Goal: Task Accomplishment & Management: Manage account settings

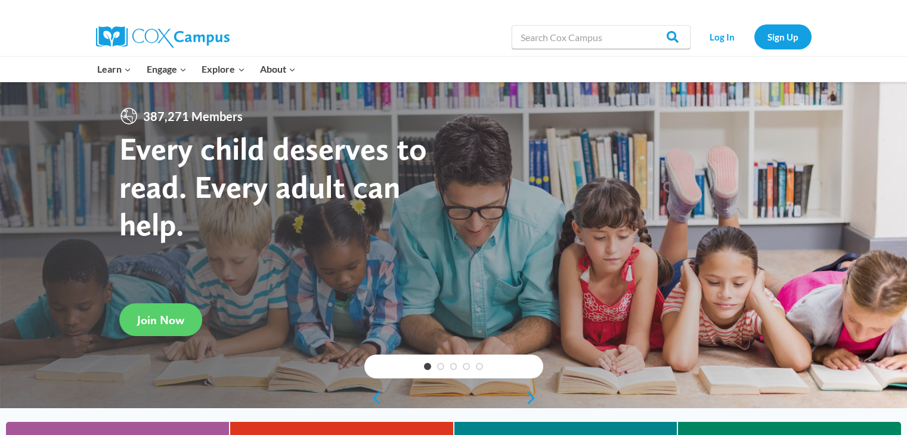
click at [717, 35] on link "Log In" at bounding box center [722, 36] width 52 height 24
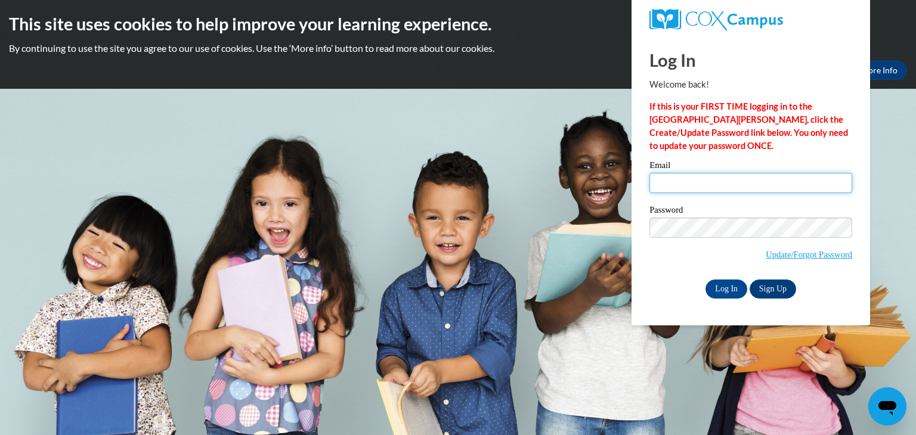
click at [706, 191] on input "Email" at bounding box center [750, 183] width 203 height 20
type input "emily.gaeding@icloud.com"
click at [708, 188] on input "emily.gaeding@icloud.com" at bounding box center [750, 183] width 203 height 20
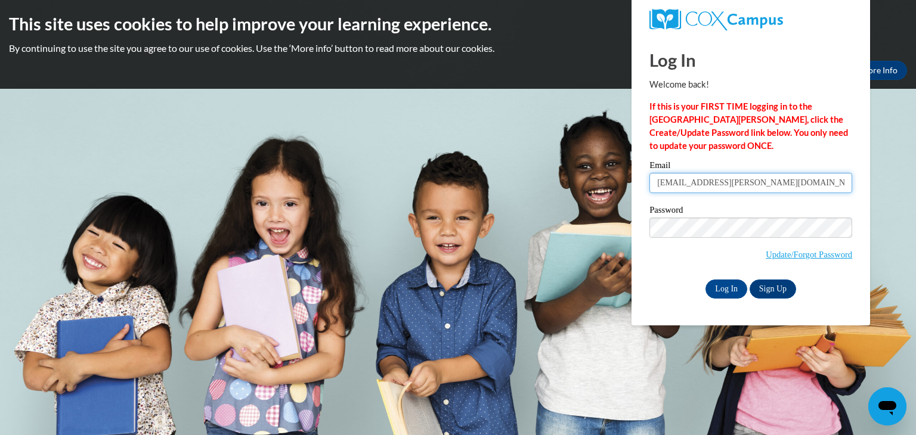
type input "[EMAIL_ADDRESS][PERSON_NAME][DOMAIN_NAME]"
click at [732, 281] on input "Log In" at bounding box center [726, 289] width 42 height 19
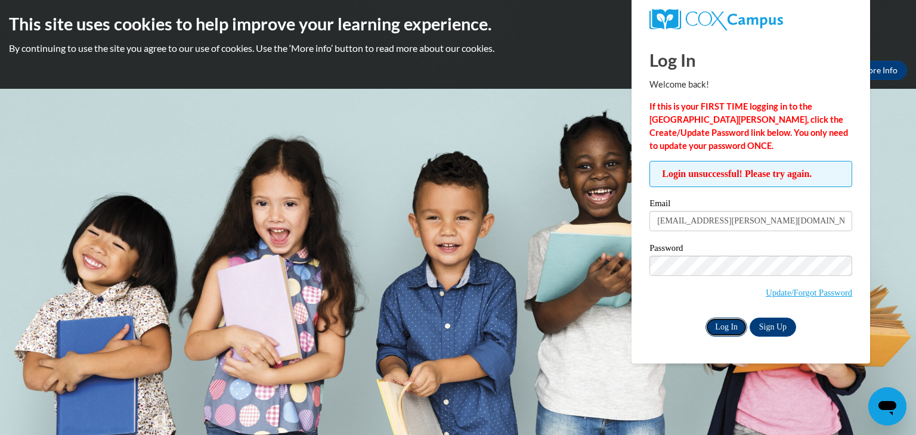
click at [722, 328] on input "Log In" at bounding box center [726, 327] width 42 height 19
click at [725, 331] on input "Log In" at bounding box center [726, 327] width 42 height 19
click at [705, 318] on input "Log In" at bounding box center [726, 327] width 42 height 19
click at [688, 234] on div "Email egaeding@butler.edu" at bounding box center [750, 219] width 203 height 41
click at [698, 222] on input "[EMAIL_ADDRESS][PERSON_NAME][DOMAIN_NAME]" at bounding box center [750, 221] width 203 height 20
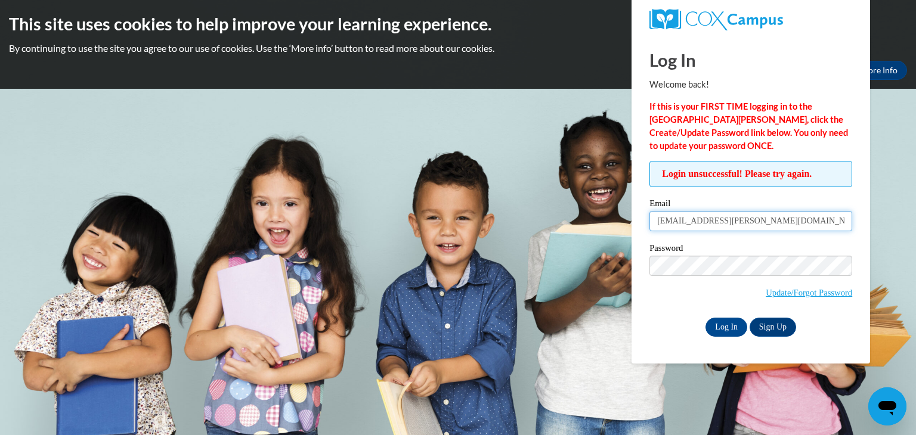
click at [698, 222] on input "[EMAIL_ADDRESS][PERSON_NAME][DOMAIN_NAME]" at bounding box center [750, 221] width 203 height 20
type input "egaeding@.edu"
click at [698, 222] on input "egaeding@.edu" at bounding box center [750, 221] width 203 height 20
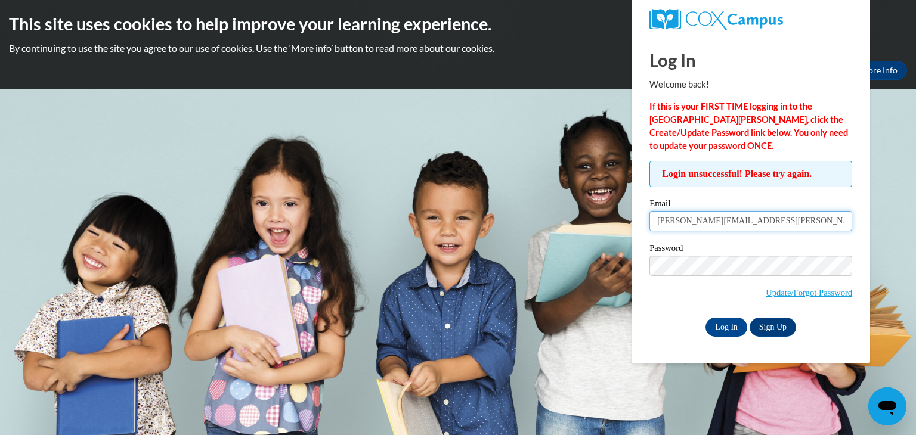
type input "[PERSON_NAME][EMAIL_ADDRESS][PERSON_NAME][DOMAIN_NAME]"
click at [679, 251] on label "Password" at bounding box center [750, 250] width 203 height 12
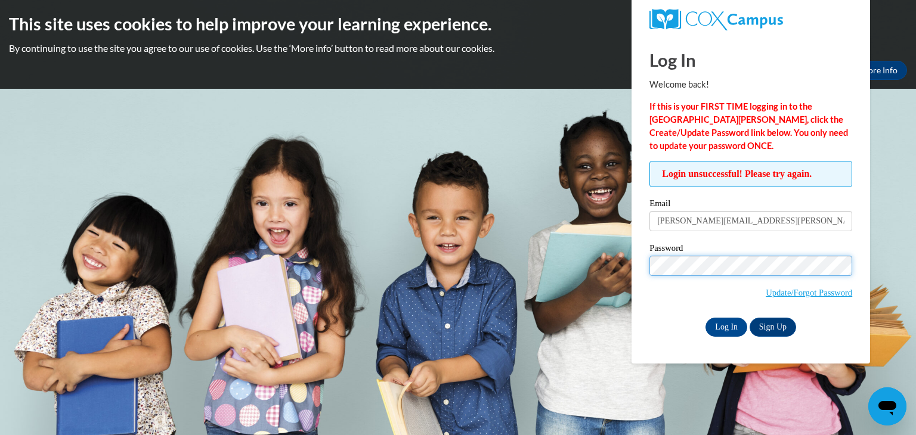
click at [705, 318] on input "Log In" at bounding box center [726, 327] width 42 height 19
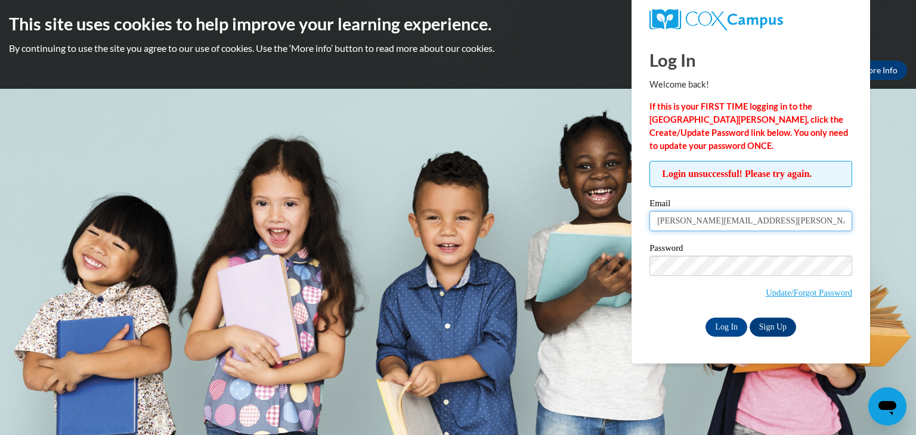
click at [708, 222] on input "[PERSON_NAME][EMAIL_ADDRESS][PERSON_NAME][DOMAIN_NAME]" at bounding box center [750, 221] width 203 height 20
type input "[EMAIL_ADDRESS][PERSON_NAME][DOMAIN_NAME]"
click at [718, 326] on input "Log In" at bounding box center [726, 327] width 42 height 19
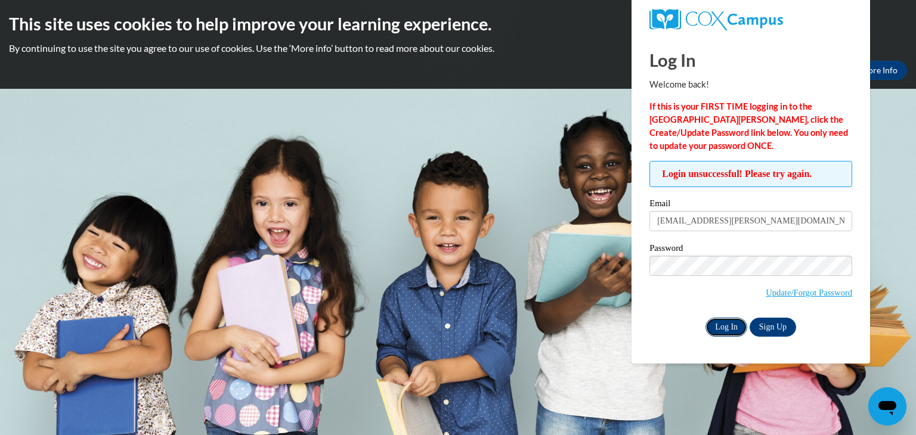
click at [727, 330] on input "Log In" at bounding box center [726, 327] width 42 height 19
click at [735, 330] on input "Log In" at bounding box center [726, 327] width 42 height 19
click at [768, 288] on link "Update/Forgot Password" at bounding box center [809, 293] width 86 height 10
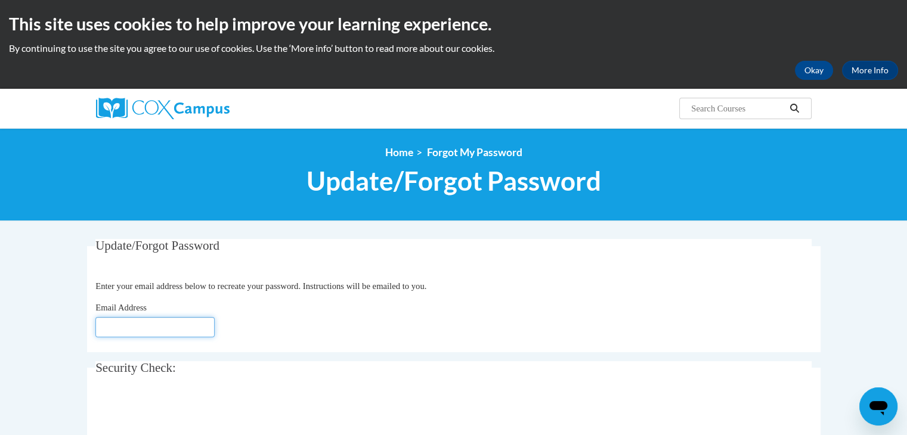
click at [185, 325] on input "Email Address" at bounding box center [154, 327] width 119 height 20
type input "[EMAIL_ADDRESS][DOMAIN_NAME]"
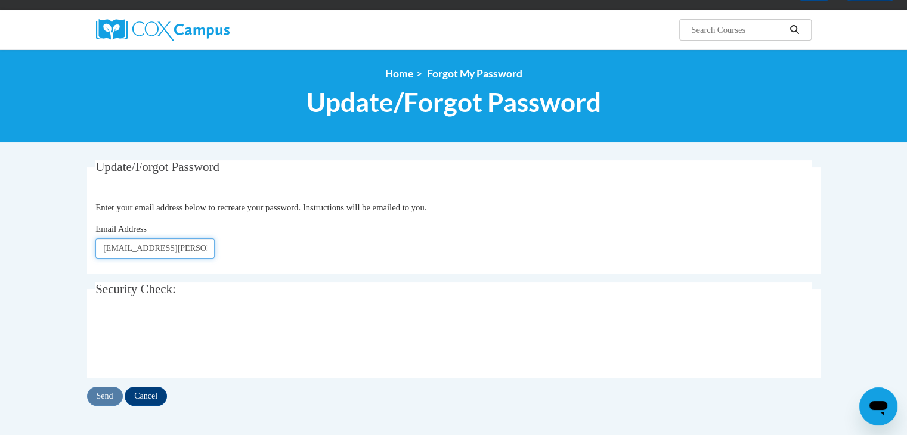
scroll to position [81, 0]
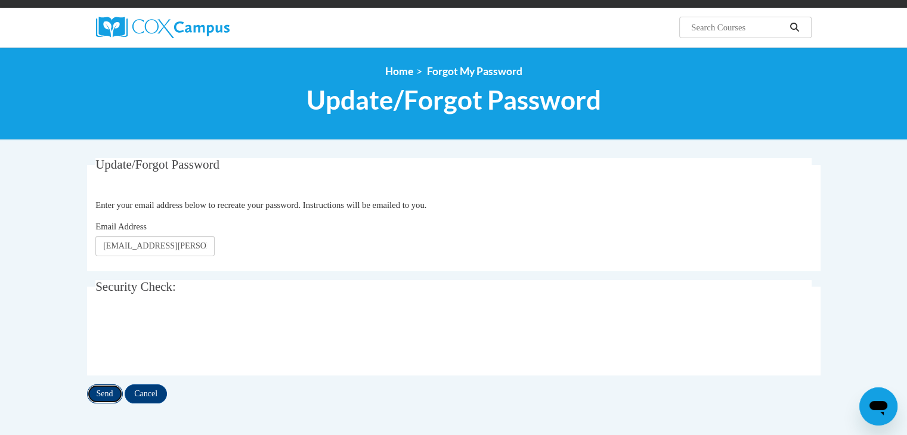
click at [106, 392] on input "Send" at bounding box center [105, 394] width 36 height 19
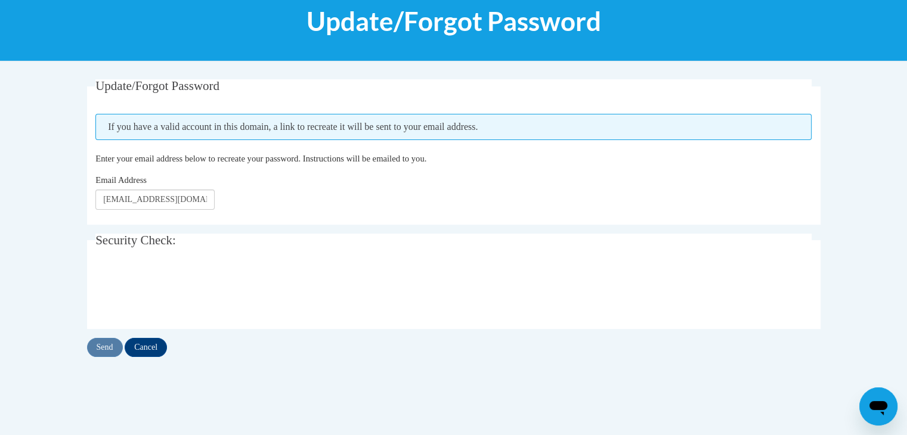
scroll to position [164, 0]
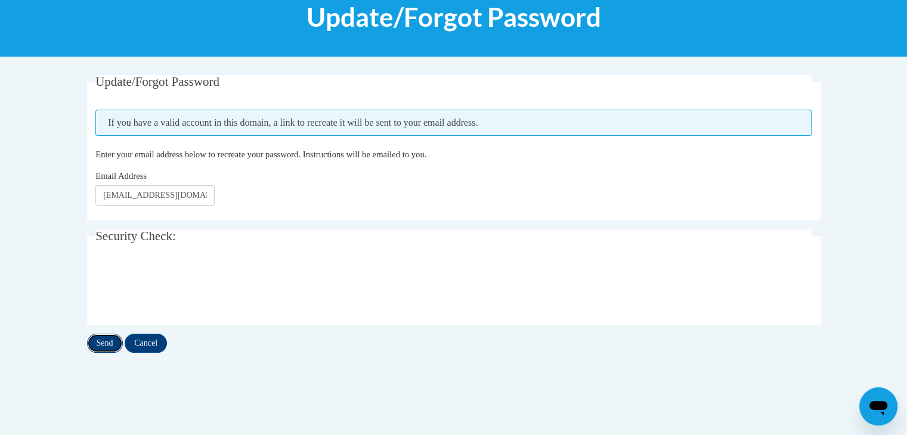
click at [103, 343] on input "Send" at bounding box center [105, 343] width 36 height 19
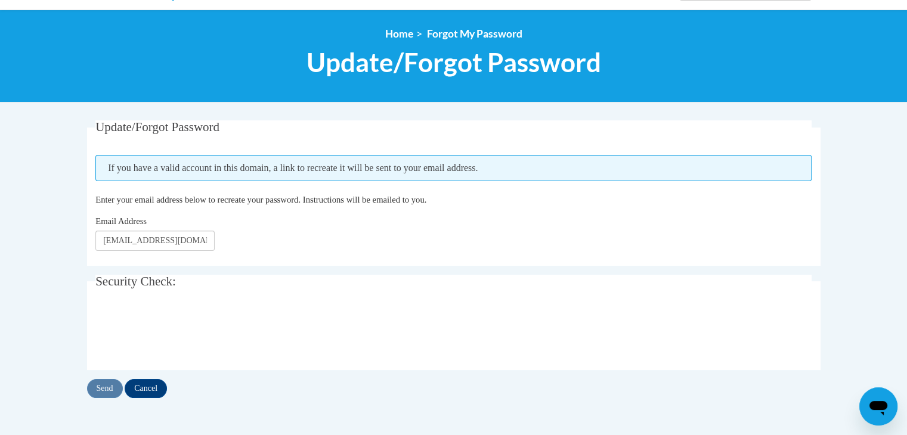
scroll to position [119, 0]
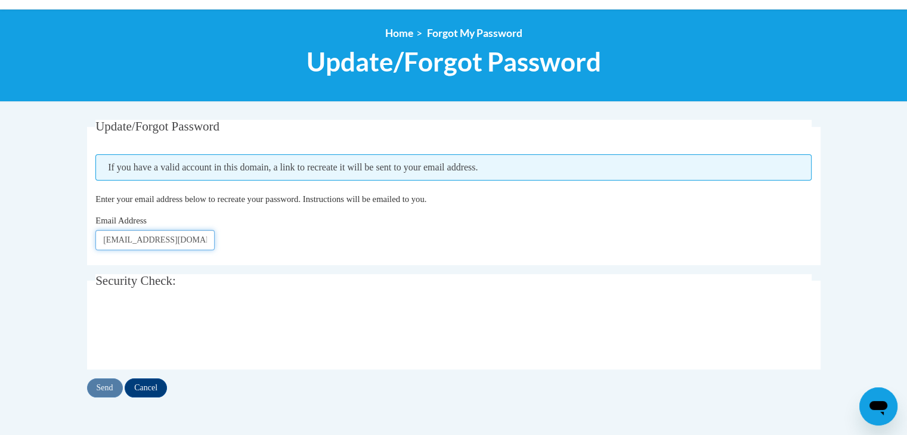
click at [158, 242] on input "egaeding@butler.edu" at bounding box center [154, 240] width 119 height 20
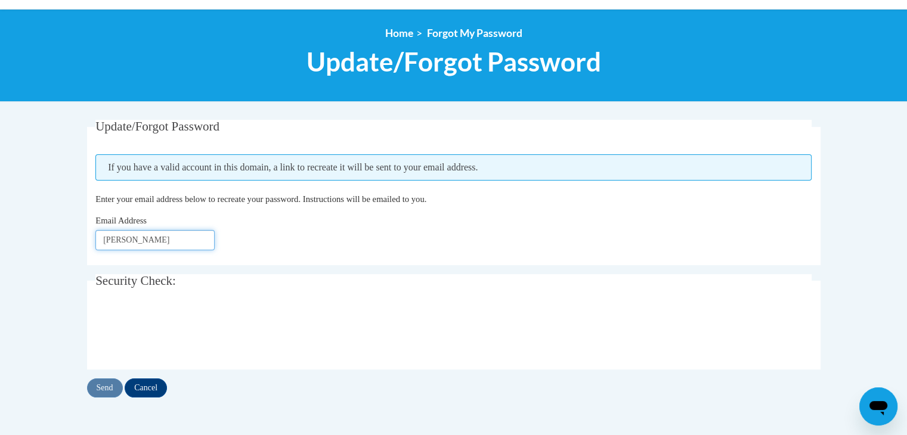
type input "emily.gaeding@icloud.com"
click at [108, 380] on input "Send" at bounding box center [105, 388] width 36 height 19
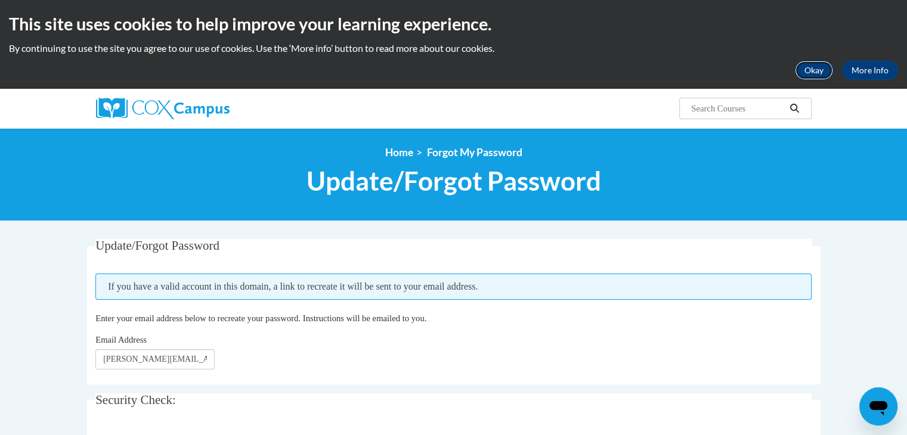
click at [811, 71] on button "Okay" at bounding box center [814, 70] width 38 height 19
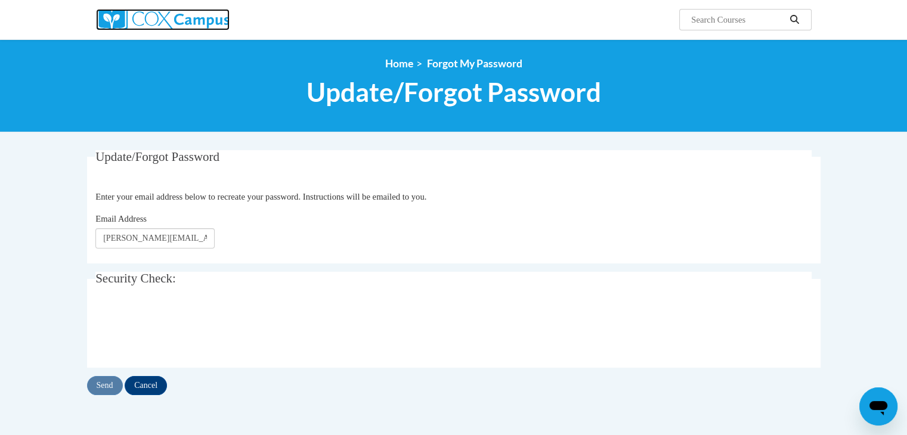
click at [126, 24] on img at bounding box center [163, 19] width 134 height 21
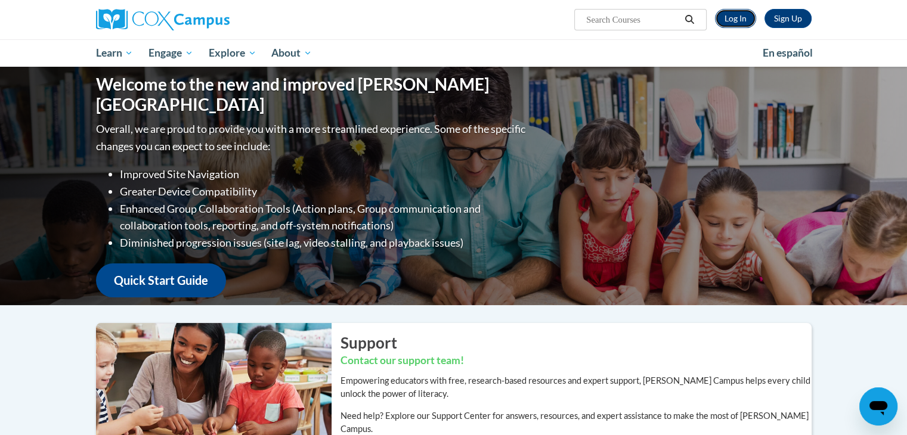
click at [737, 14] on link "Log In" at bounding box center [735, 18] width 41 height 19
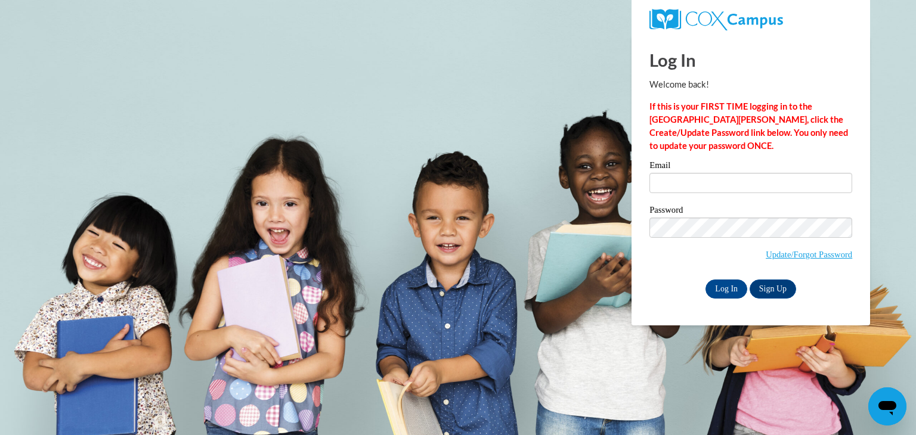
type input "[PERSON_NAME][EMAIL_ADDRESS][PERSON_NAME][DOMAIN_NAME]"
click at [716, 286] on input "Log In" at bounding box center [726, 289] width 42 height 19
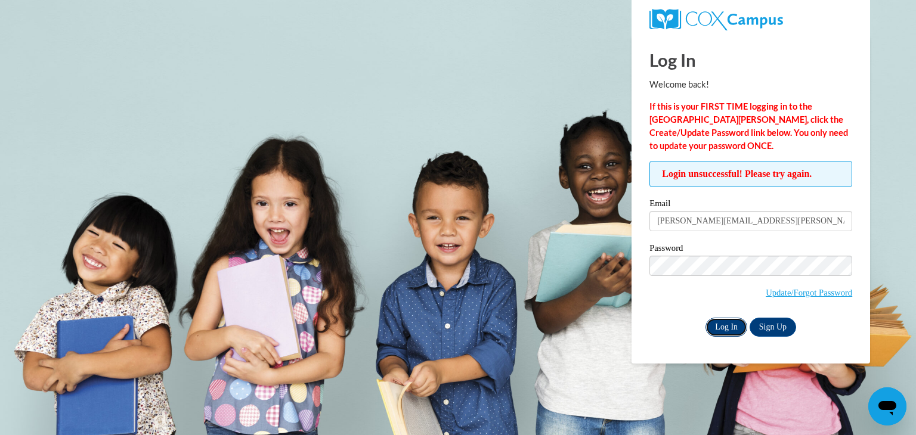
click at [714, 324] on input "Log In" at bounding box center [726, 327] width 42 height 19
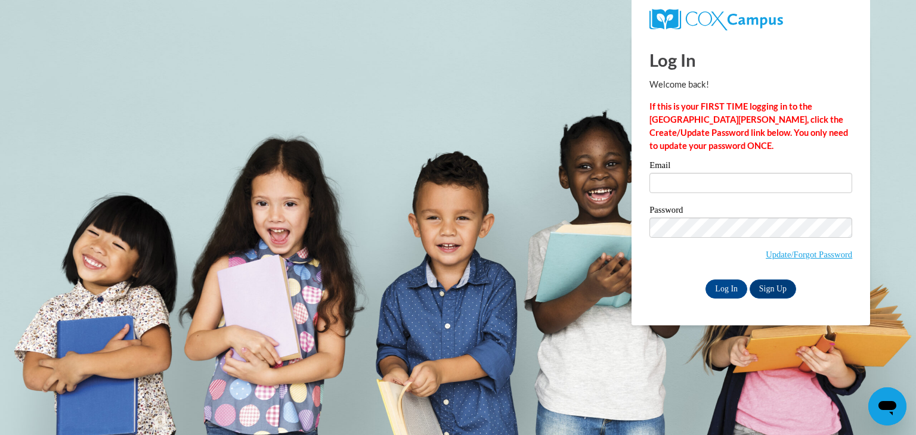
type input "[PERSON_NAME][EMAIL_ADDRESS][PERSON_NAME][DOMAIN_NAME]"
click at [725, 286] on input "Log In" at bounding box center [726, 289] width 42 height 19
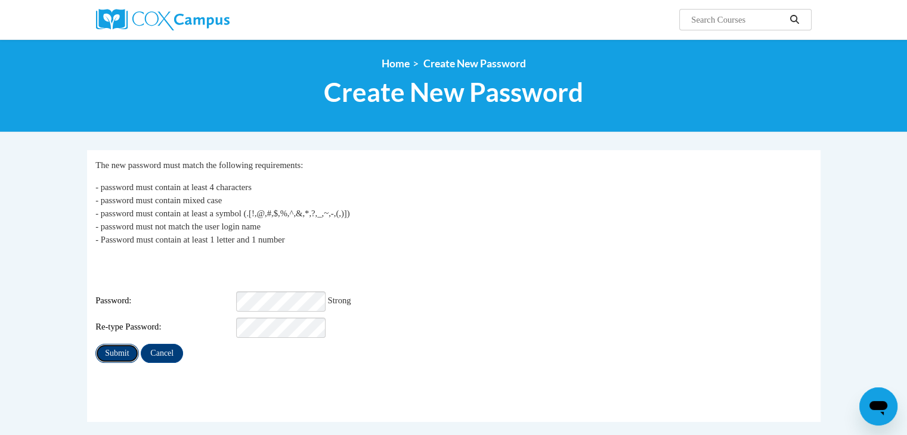
click at [121, 344] on input "Submit" at bounding box center [116, 353] width 43 height 19
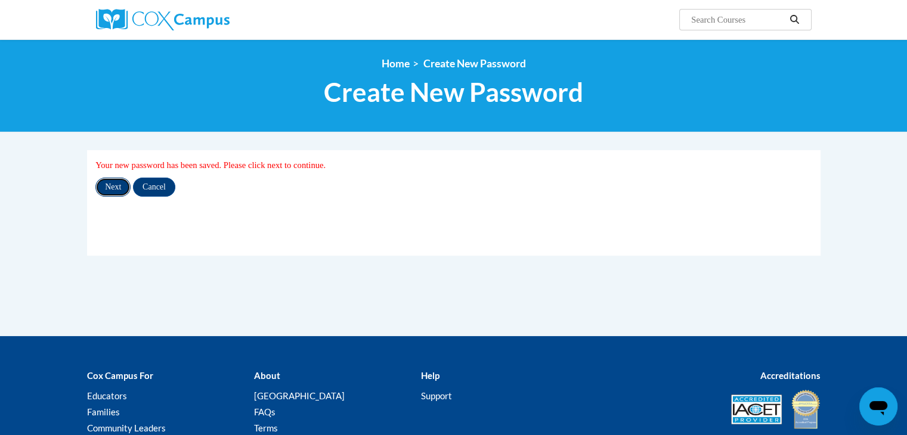
click at [112, 189] on input "Next" at bounding box center [112, 187] width 35 height 19
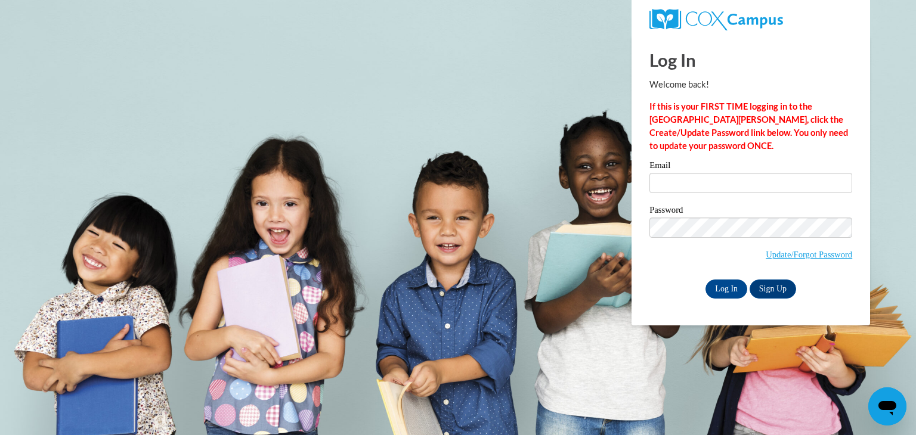
type input "emily.gaeding@icloud.com"
click at [713, 246] on span "Update/Forgot Password" at bounding box center [750, 242] width 203 height 49
click at [722, 285] on input "Log In" at bounding box center [726, 289] width 42 height 19
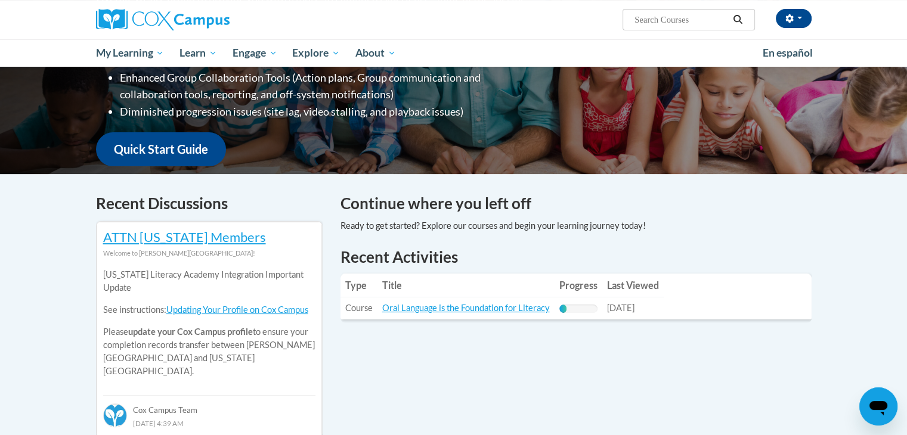
scroll to position [250, 0]
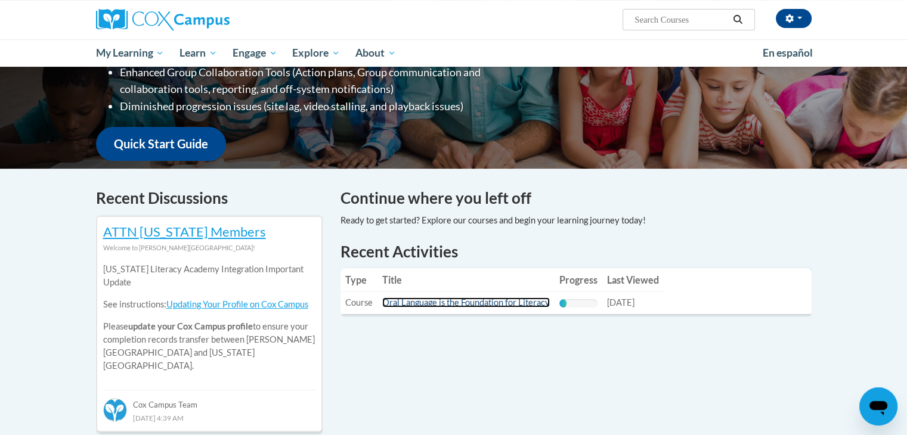
click at [487, 304] on link "Oral Language is the Foundation for Literacy" at bounding box center [466, 303] width 168 height 10
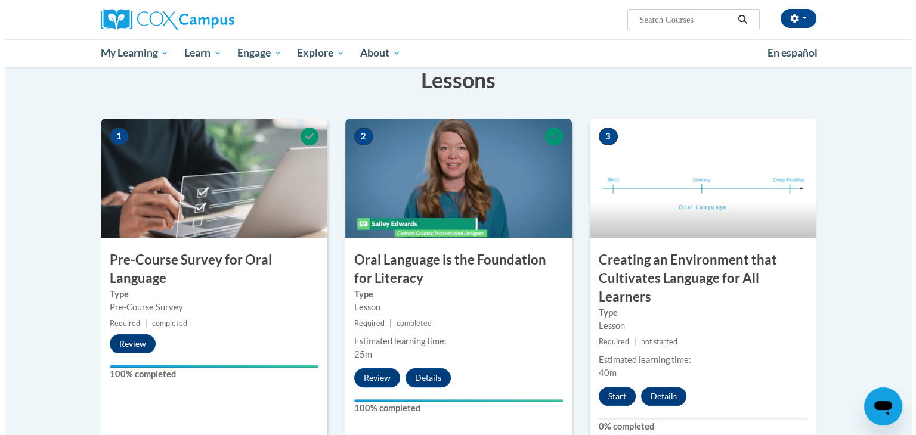
scroll to position [197, 0]
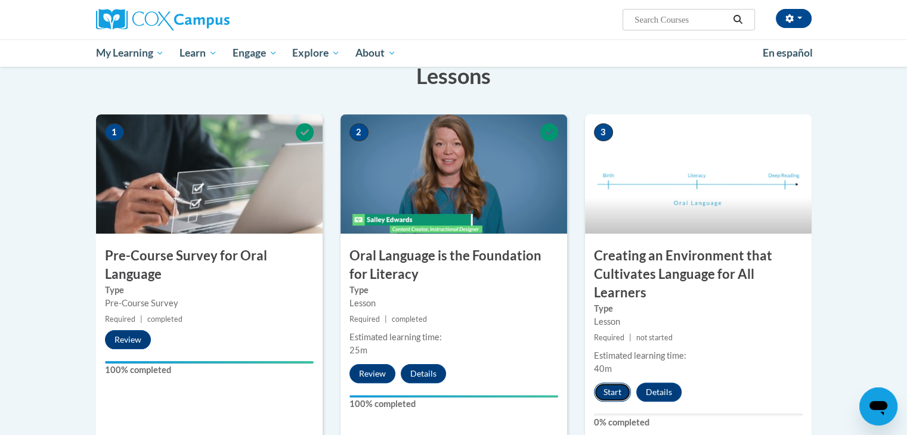
click at [617, 389] on button "Start" at bounding box center [612, 392] width 37 height 19
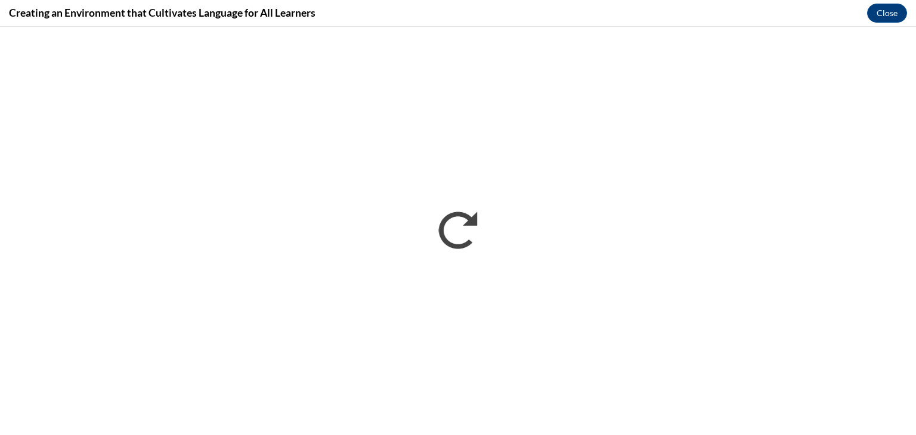
scroll to position [0, 0]
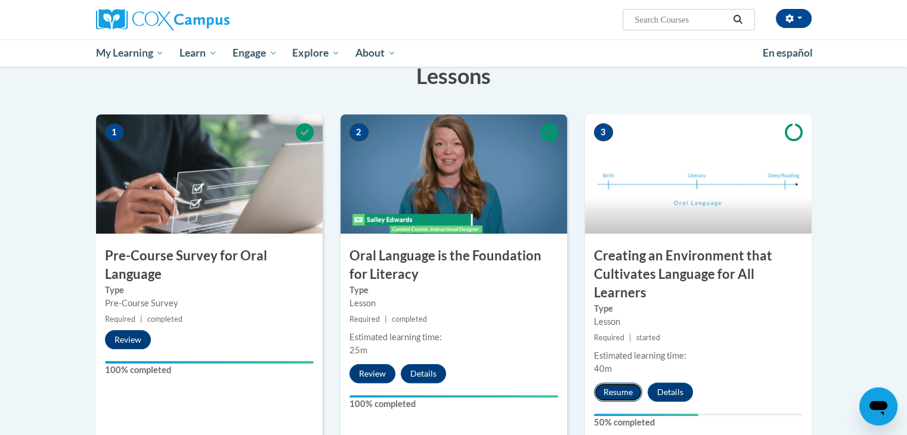
click at [610, 390] on button "Resume" at bounding box center [618, 392] width 48 height 19
